Goal: Transaction & Acquisition: Purchase product/service

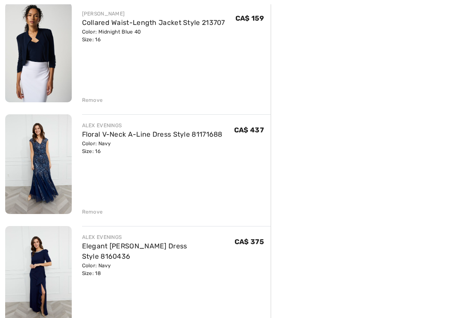
scroll to position [701, 0]
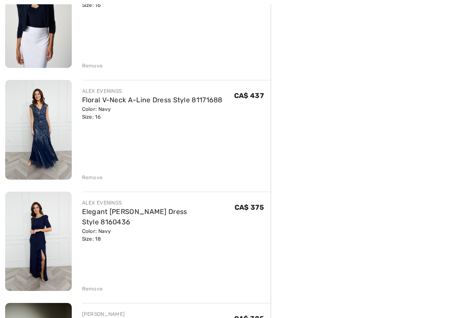
click at [91, 180] on div "Remove" at bounding box center [92, 177] width 21 height 8
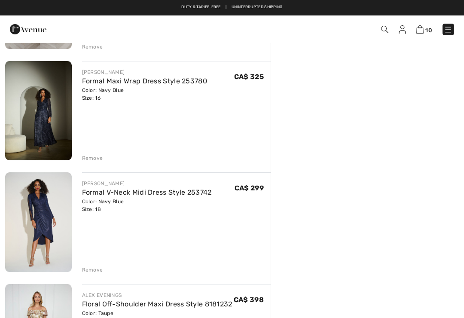
scroll to position [832, 0]
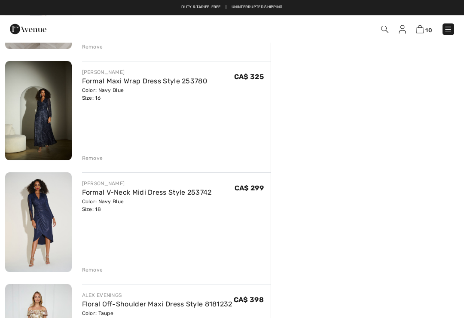
click at [87, 79] on link "Formal Maxi Wrap Dress Style 253780" at bounding box center [144, 81] width 125 height 8
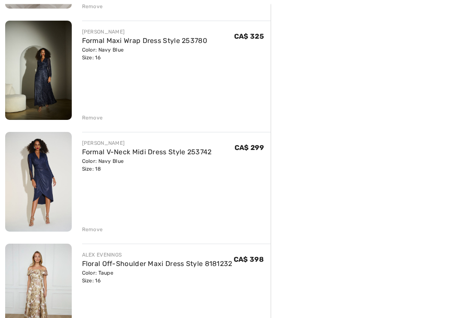
scroll to position [832, 0]
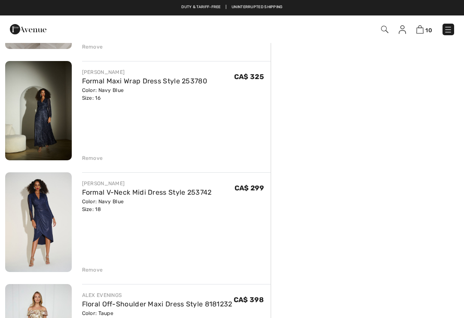
click at [89, 194] on link "Formal V-Neck Midi Dress Style 253742" at bounding box center [147, 192] width 130 height 8
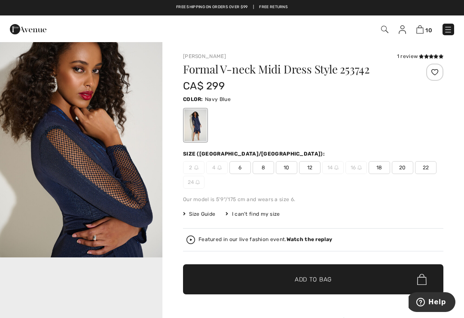
scroll to position [264, 0]
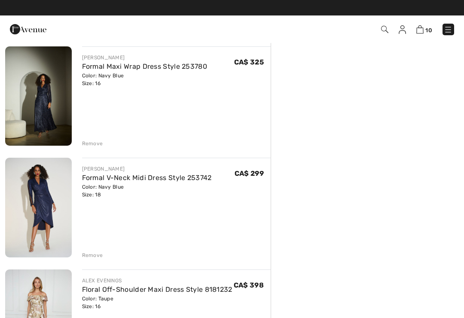
scroll to position [846, 0]
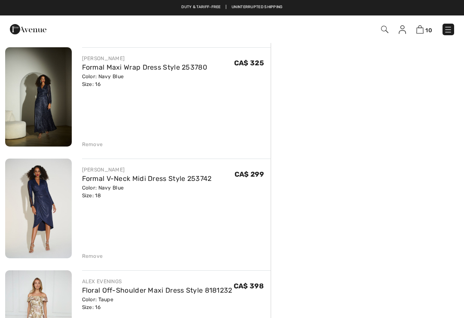
click at [94, 147] on div "Remove" at bounding box center [92, 144] width 21 height 8
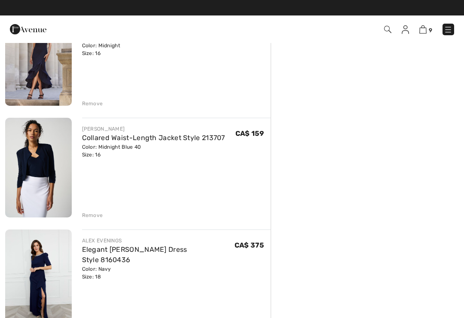
scroll to position [553, 0]
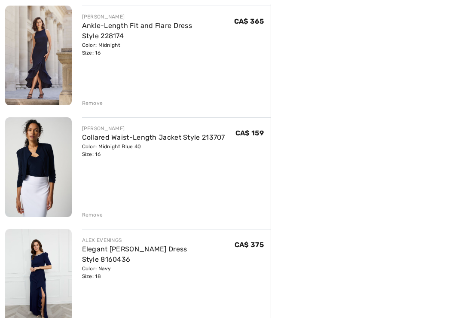
click at [209, 139] on link "Collared Waist-Length Jacket Style 213707" at bounding box center [153, 137] width 143 height 8
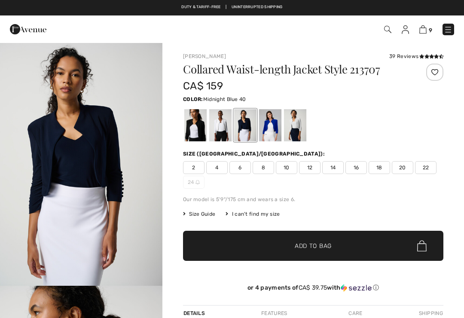
scroll to position [2, 0]
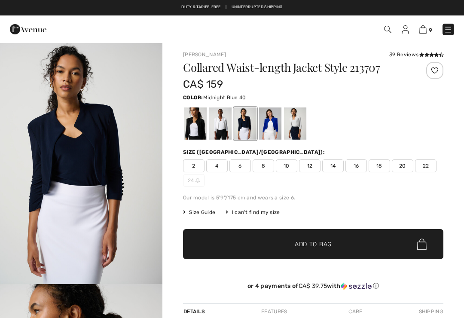
checkbox input "true"
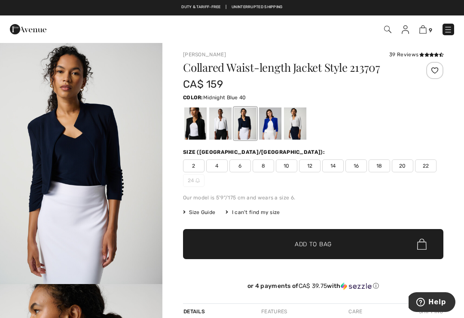
click at [211, 213] on span "Size Guide" at bounding box center [199, 212] width 32 height 8
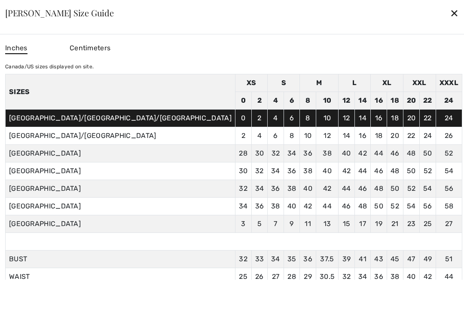
click at [449, 15] on div "✕" at bounding box center [453, 13] width 9 height 18
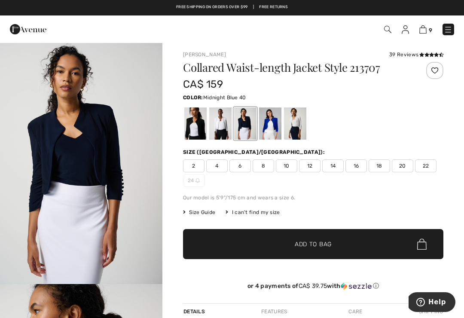
click at [443, 24] on link at bounding box center [448, 30] width 12 height 12
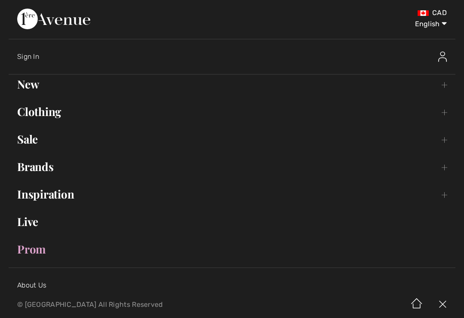
click at [434, 24] on select "English Français" at bounding box center [424, 22] width 45 height 26
select select "https://www.1ereavenue.com/fr/veste-col-tailleur-courte-modele-213707-s213707/7…"
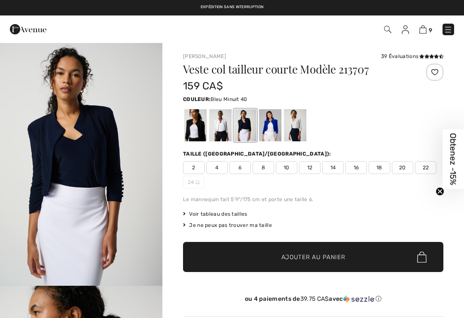
checkbox input "true"
click at [424, 26] on img at bounding box center [422, 29] width 7 height 8
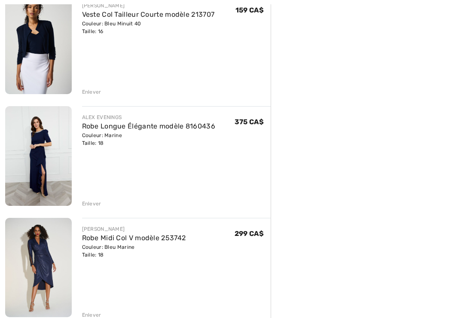
scroll to position [677, 0]
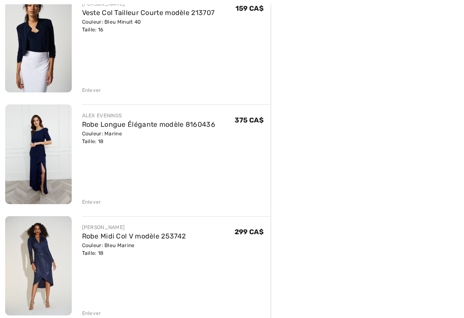
click at [201, 126] on link "Robe Longue Élégante modèle 8160436" at bounding box center [149, 124] width 134 height 8
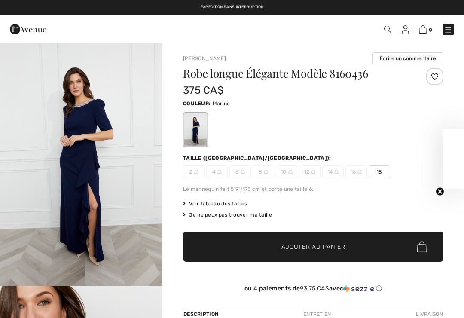
checkbox input "true"
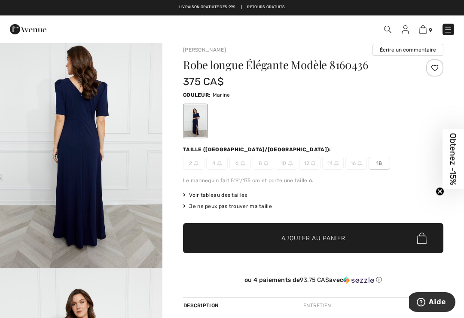
scroll to position [6, 0]
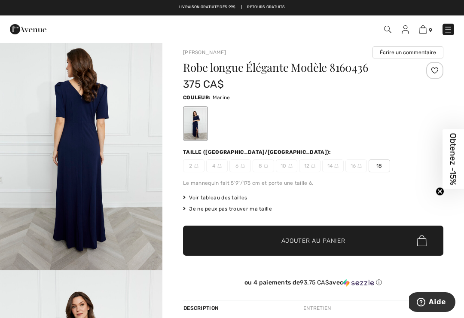
click at [420, 30] on img at bounding box center [422, 29] width 7 height 8
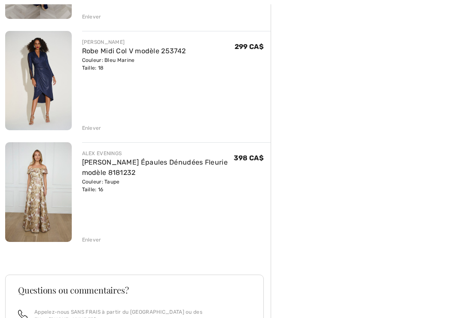
scroll to position [866, 0]
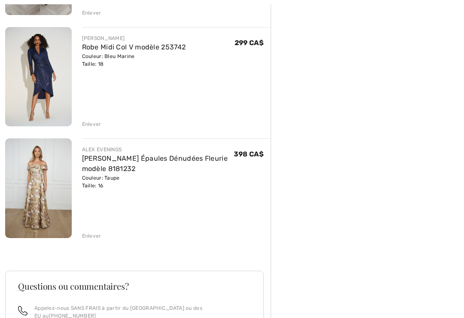
click at [60, 185] on img at bounding box center [38, 188] width 67 height 100
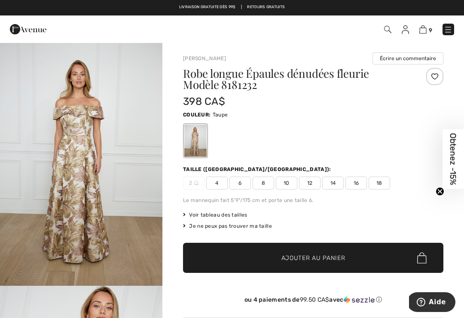
click at [426, 28] on img at bounding box center [422, 29] width 7 height 8
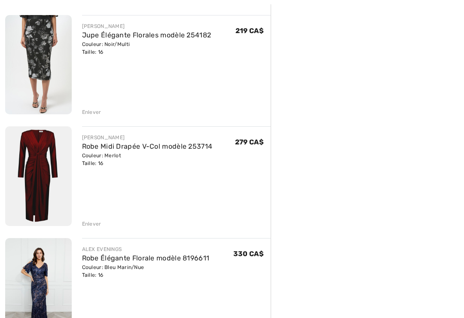
scroll to position [211, 0]
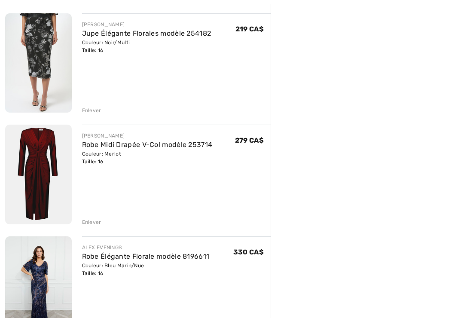
click at [200, 146] on link "Robe Midi Drapée V-Col modèle 253714" at bounding box center [147, 144] width 131 height 8
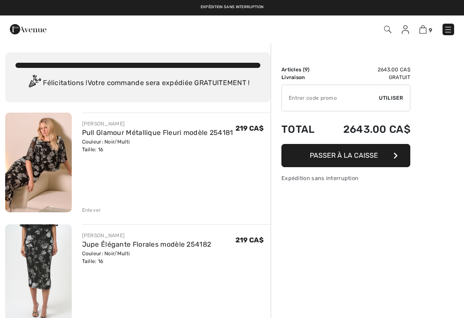
scroll to position [225, 0]
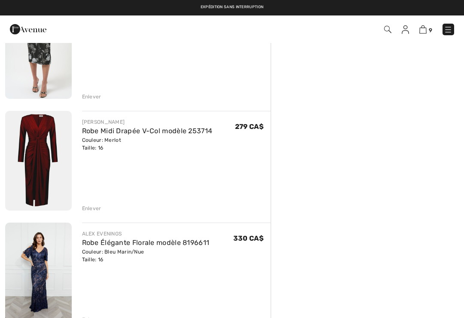
checkbox input "true"
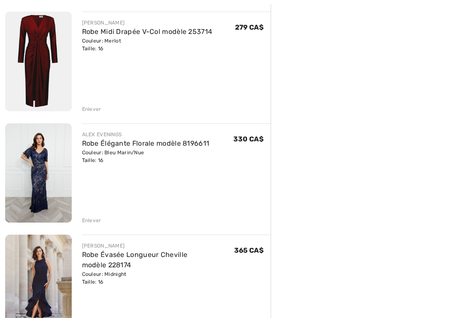
scroll to position [314, 0]
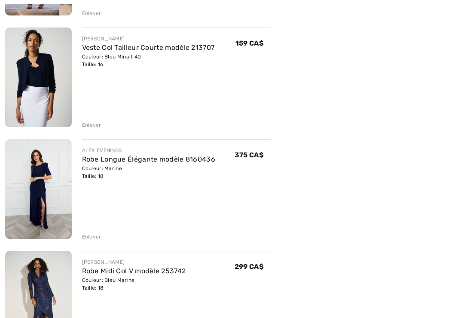
click at [92, 236] on div "Enlever" at bounding box center [91, 237] width 19 height 8
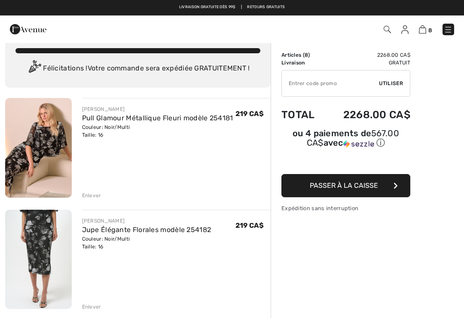
scroll to position [0, 0]
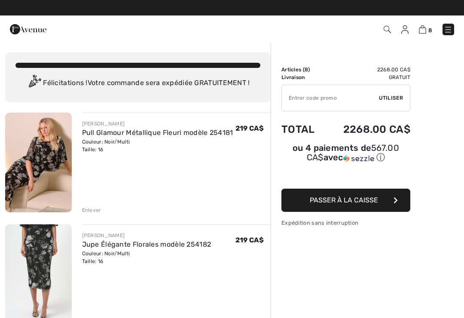
click at [348, 223] on div "Expédition sans interruption" at bounding box center [345, 223] width 129 height 8
click at [380, 200] on button "Passer à la caisse" at bounding box center [345, 199] width 129 height 23
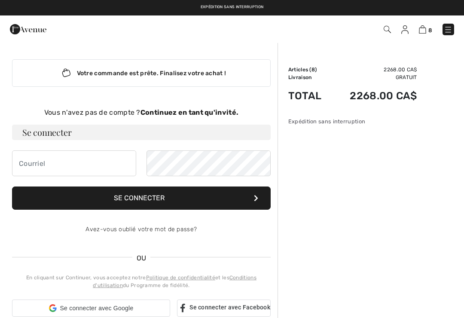
checkbox input "true"
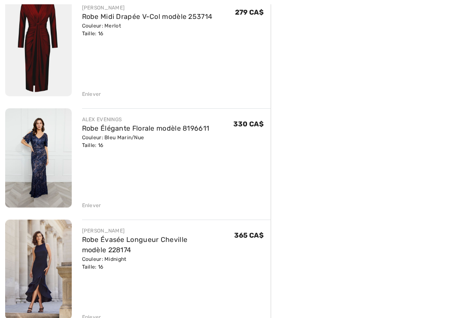
scroll to position [356, 0]
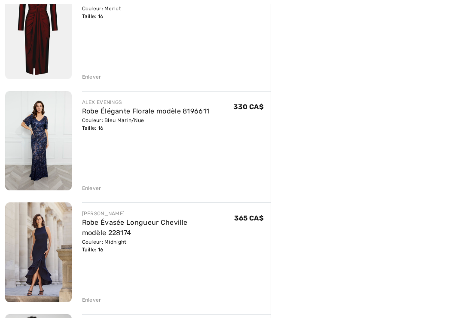
click at [193, 112] on link "Robe Élégante Florale modèle 8196611" at bounding box center [146, 111] width 128 height 8
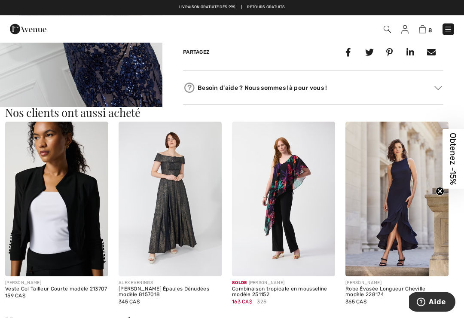
scroll to position [401, 0]
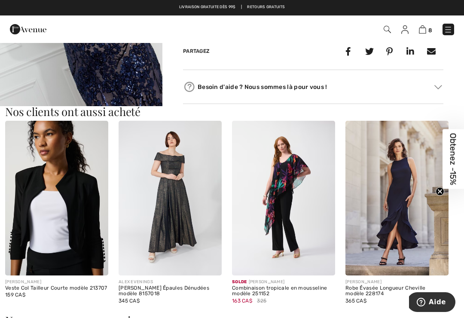
click at [185, 212] on img at bounding box center [169, 198] width 103 height 155
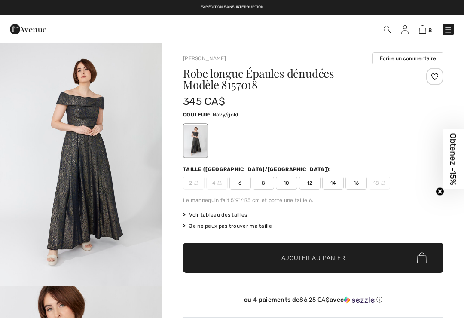
checkbox input "true"
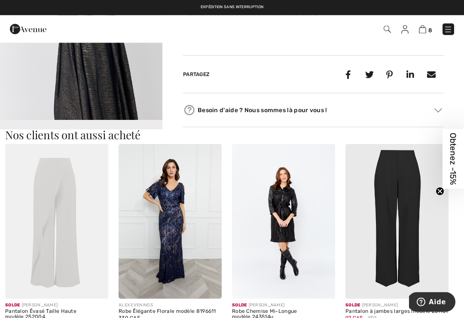
scroll to position [409, 0]
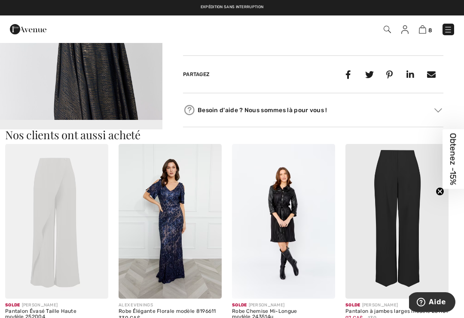
click at [424, 29] on img at bounding box center [422, 29] width 7 height 8
